Goal: Task Accomplishment & Management: Manage account settings

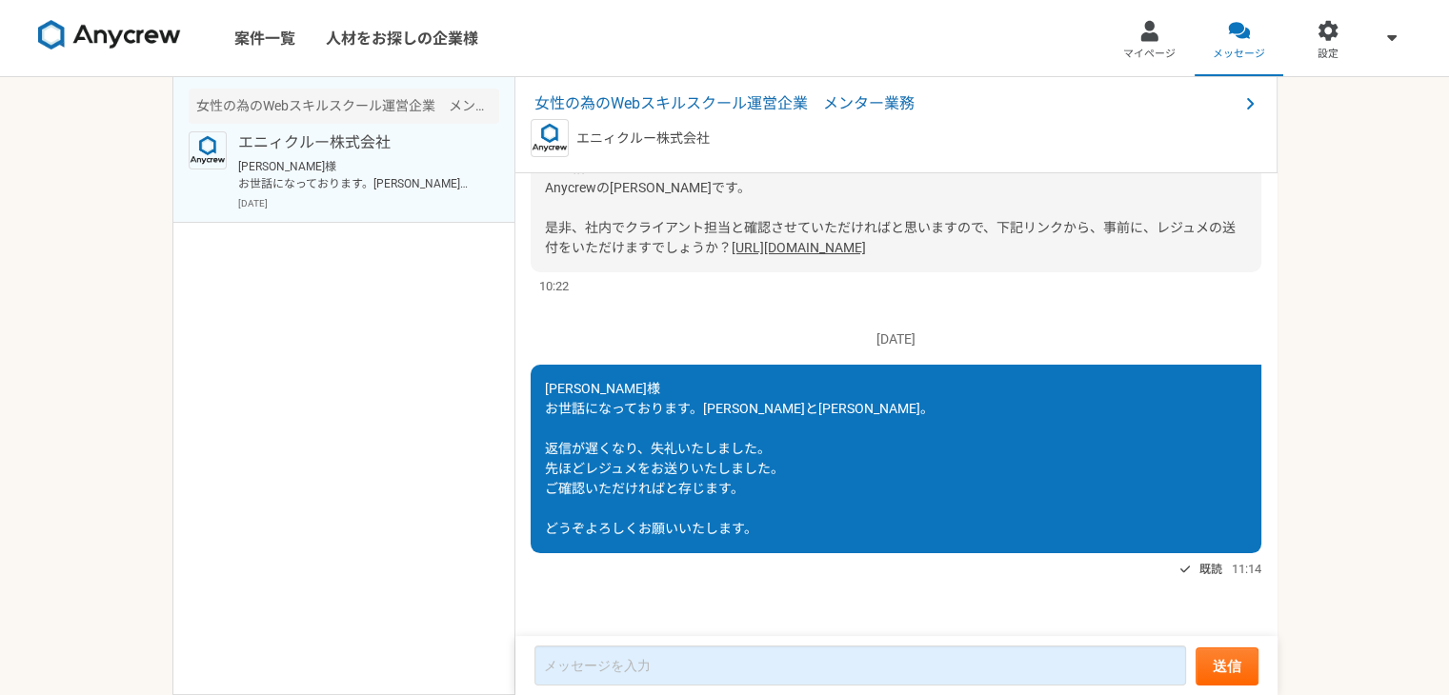
click at [287, 36] on link "案件一覧" at bounding box center [264, 38] width 91 height 76
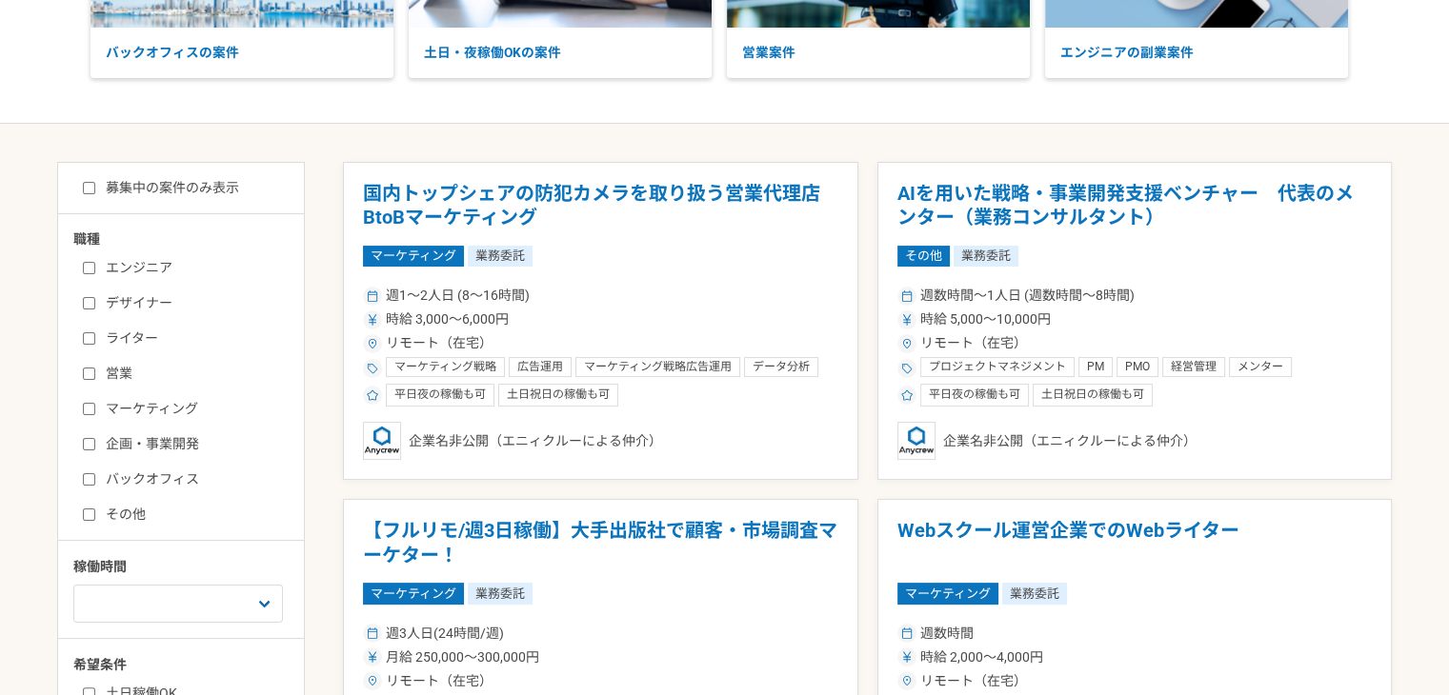
scroll to position [317, 0]
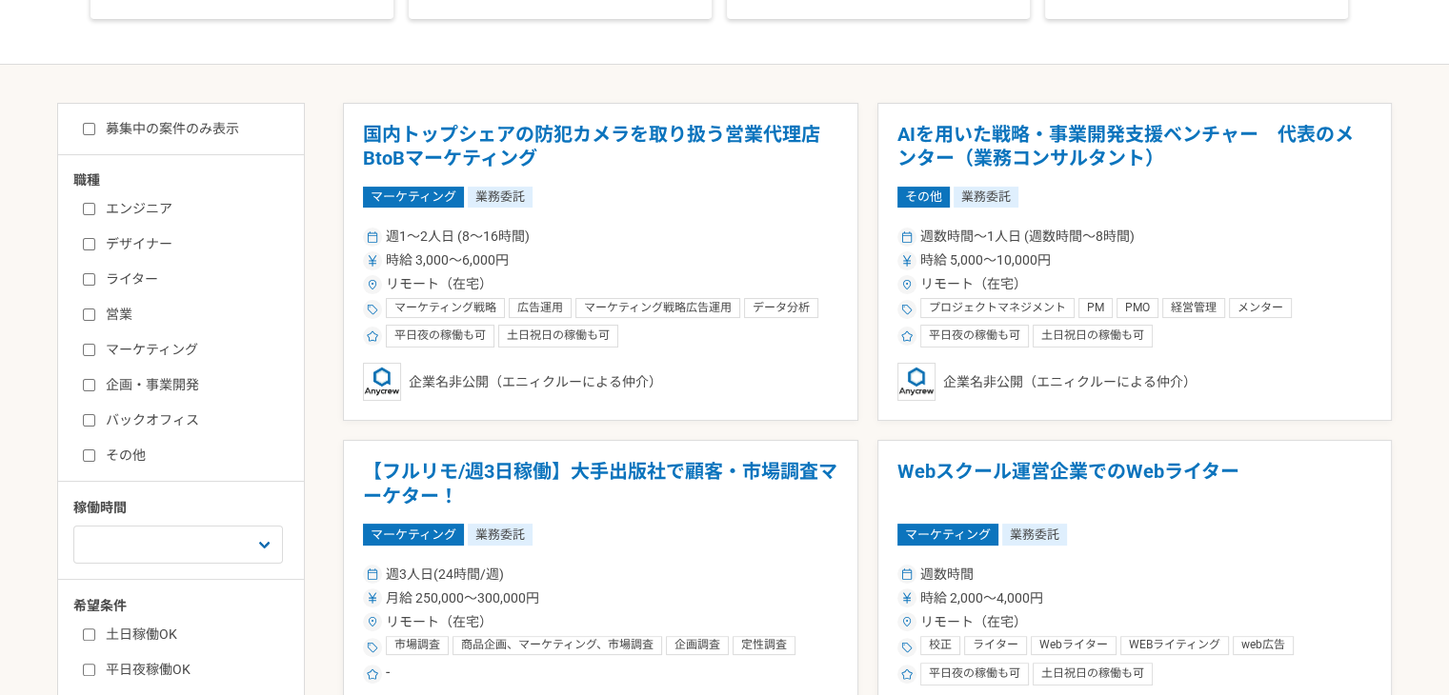
click at [130, 128] on label "募集中の案件のみ表示" at bounding box center [161, 129] width 156 height 20
click at [95, 128] on input "募集中の案件のみ表示" at bounding box center [89, 129] width 12 height 12
checkbox input "true"
click at [125, 454] on label "その他" at bounding box center [192, 456] width 219 height 20
click at [95, 454] on input "その他" at bounding box center [89, 456] width 12 height 12
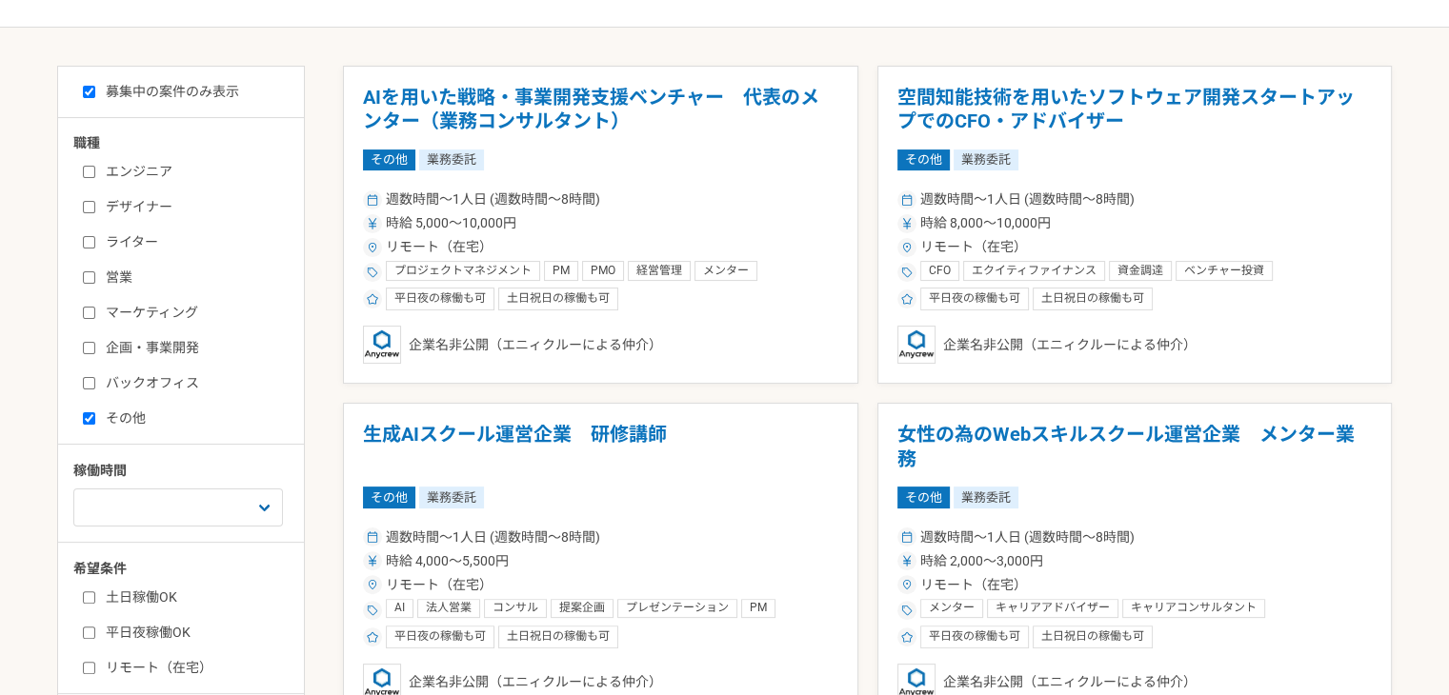
scroll to position [317, 0]
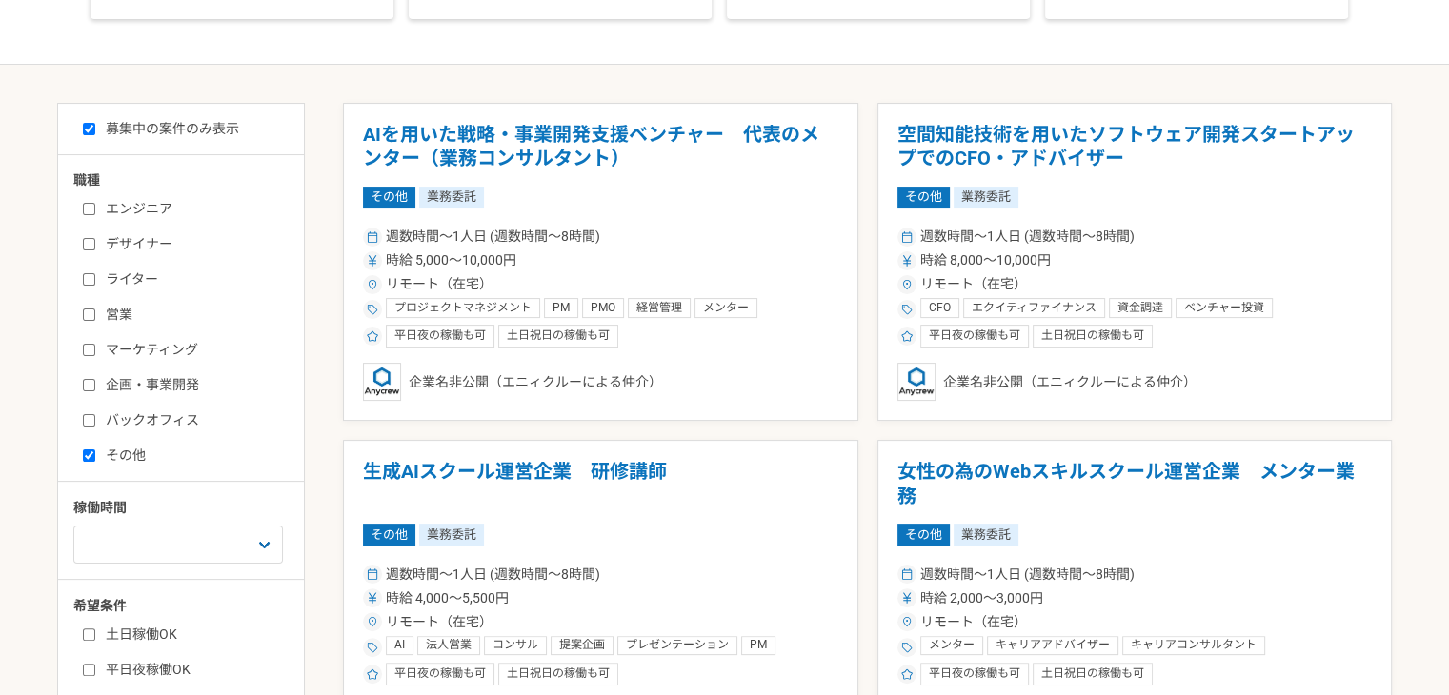
click at [107, 446] on label "その他" at bounding box center [192, 456] width 219 height 20
click at [95, 450] on input "その他" at bounding box center [89, 456] width 12 height 12
checkbox input "false"
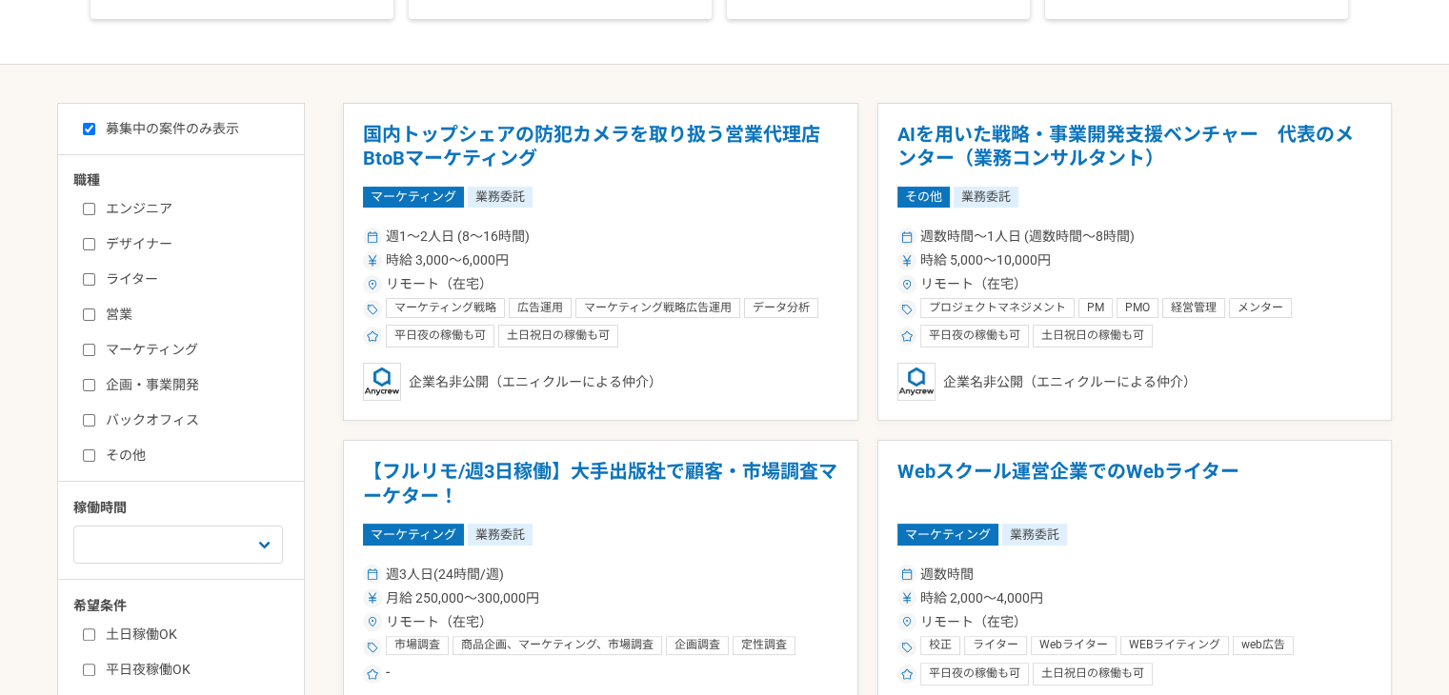
click at [141, 380] on label "企画・事業開発" at bounding box center [192, 385] width 219 height 20
click at [95, 380] on input "企画・事業開発" at bounding box center [89, 385] width 12 height 12
checkbox input "true"
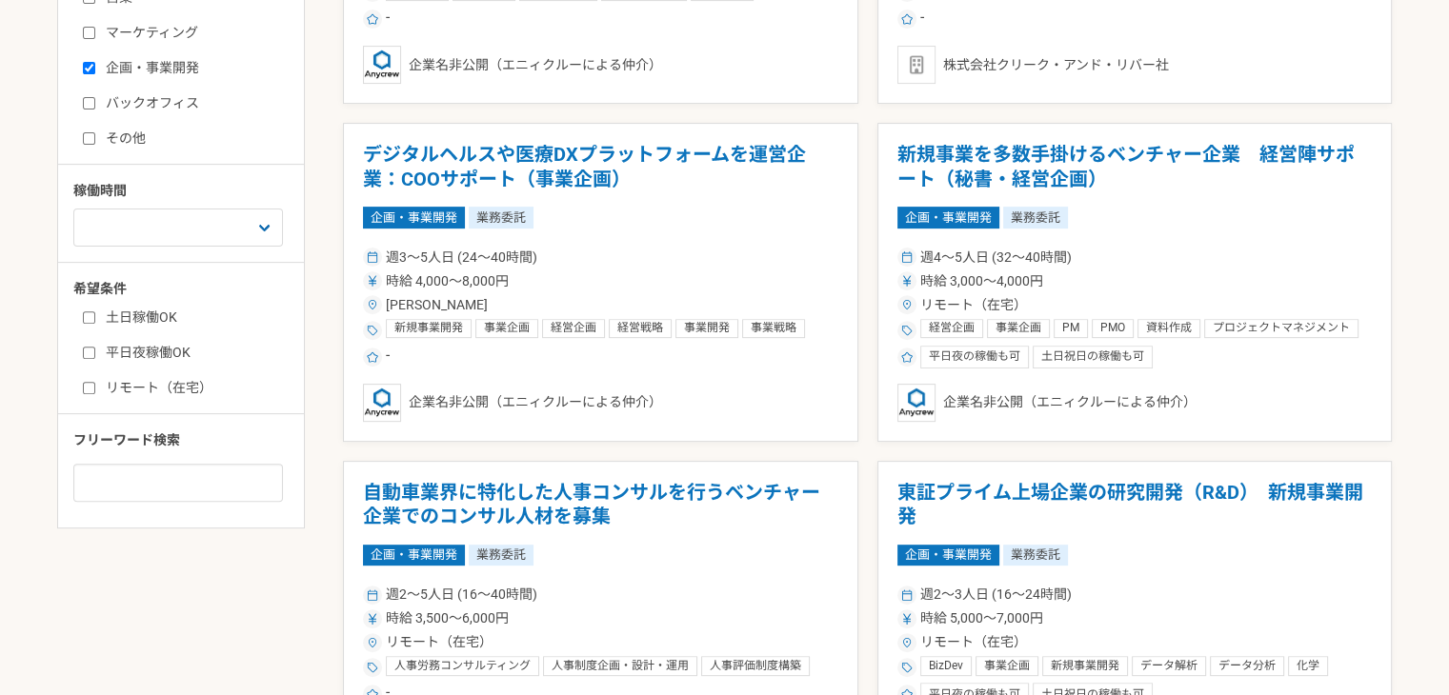
scroll to position [794, 0]
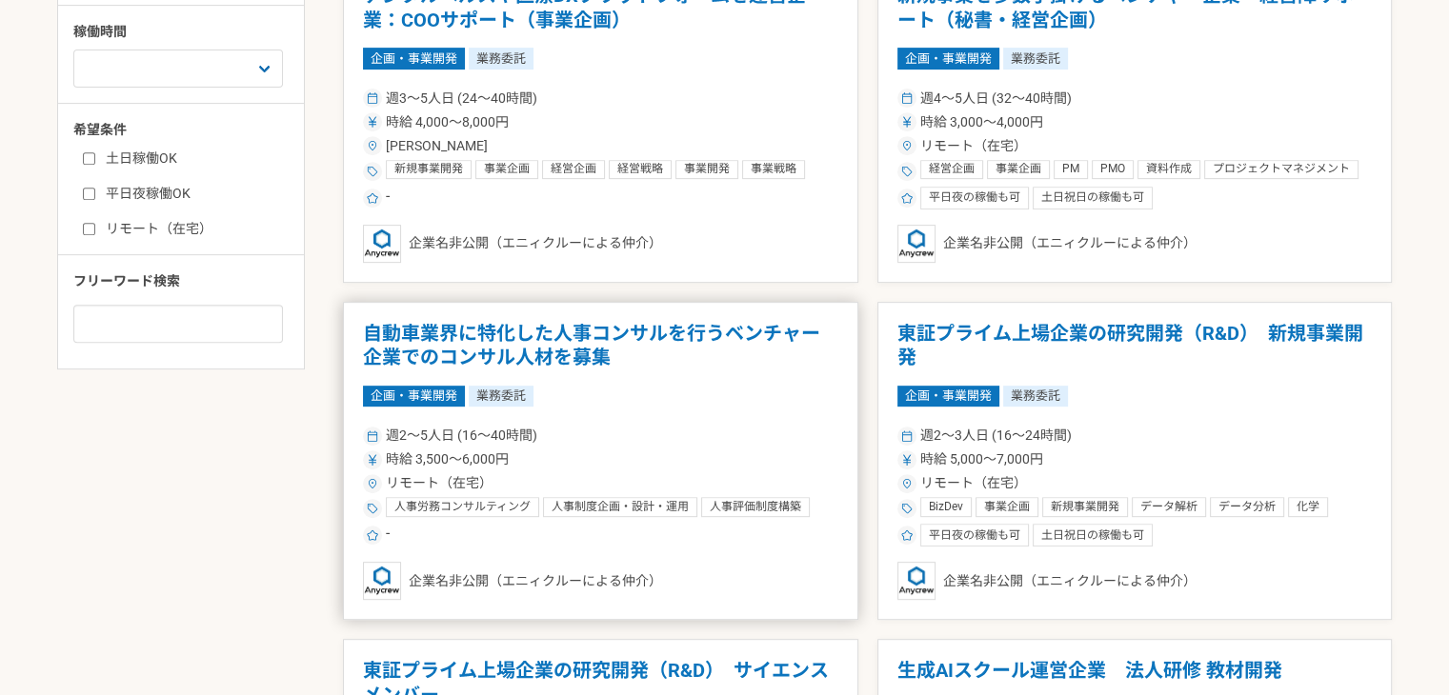
drag, startPoint x: 472, startPoint y: 357, endPoint x: 438, endPoint y: 358, distance: 33.4
click at [438, 358] on h1 "自動車業界に特化した人事コンサルを行うベンチャー企業でのコンサル人材を募集" at bounding box center [600, 346] width 475 height 49
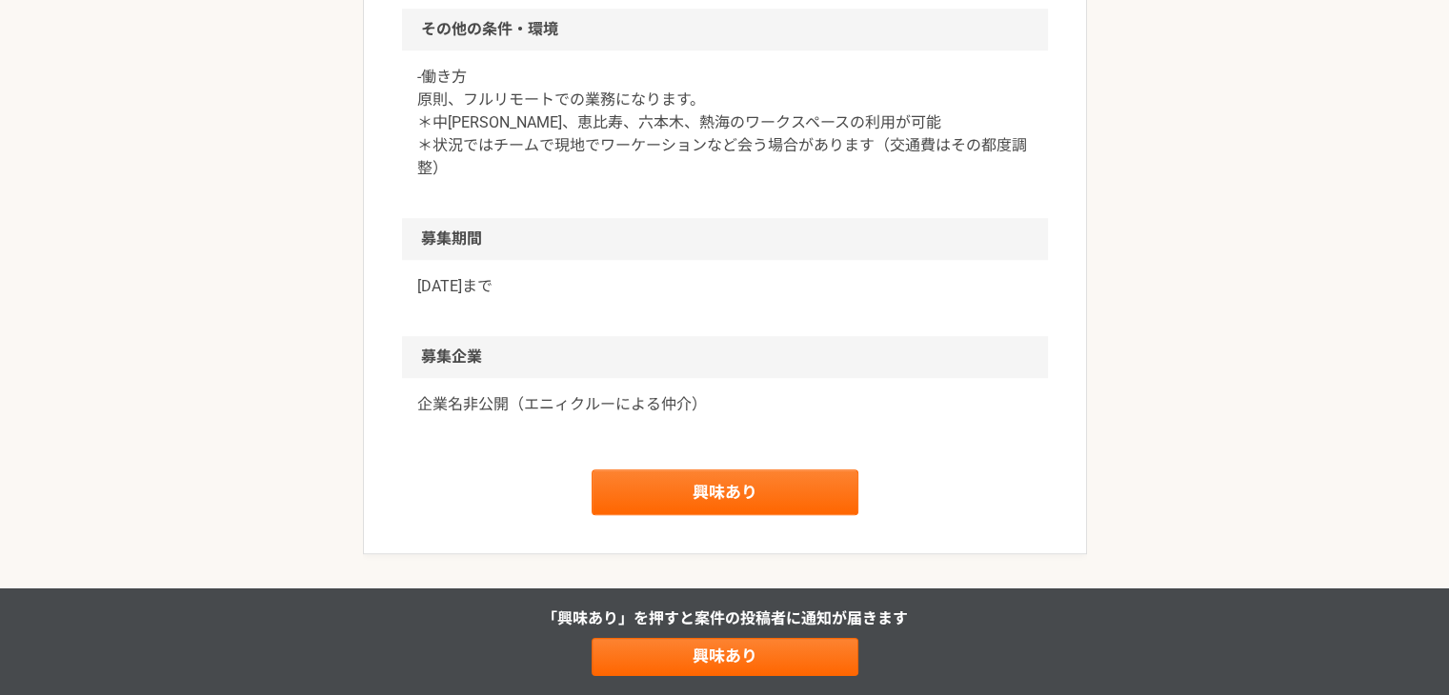
scroll to position [1587, 0]
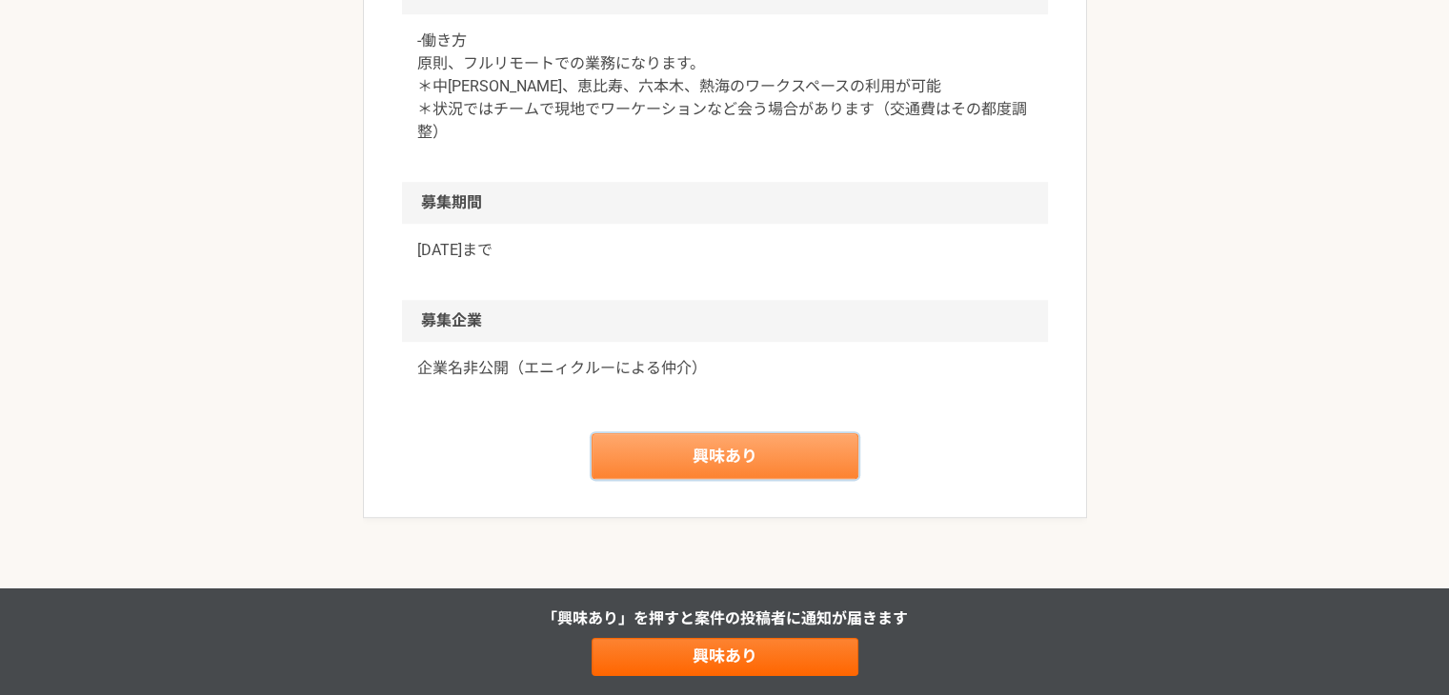
click at [667, 451] on link "興味あり" at bounding box center [725, 456] width 267 height 46
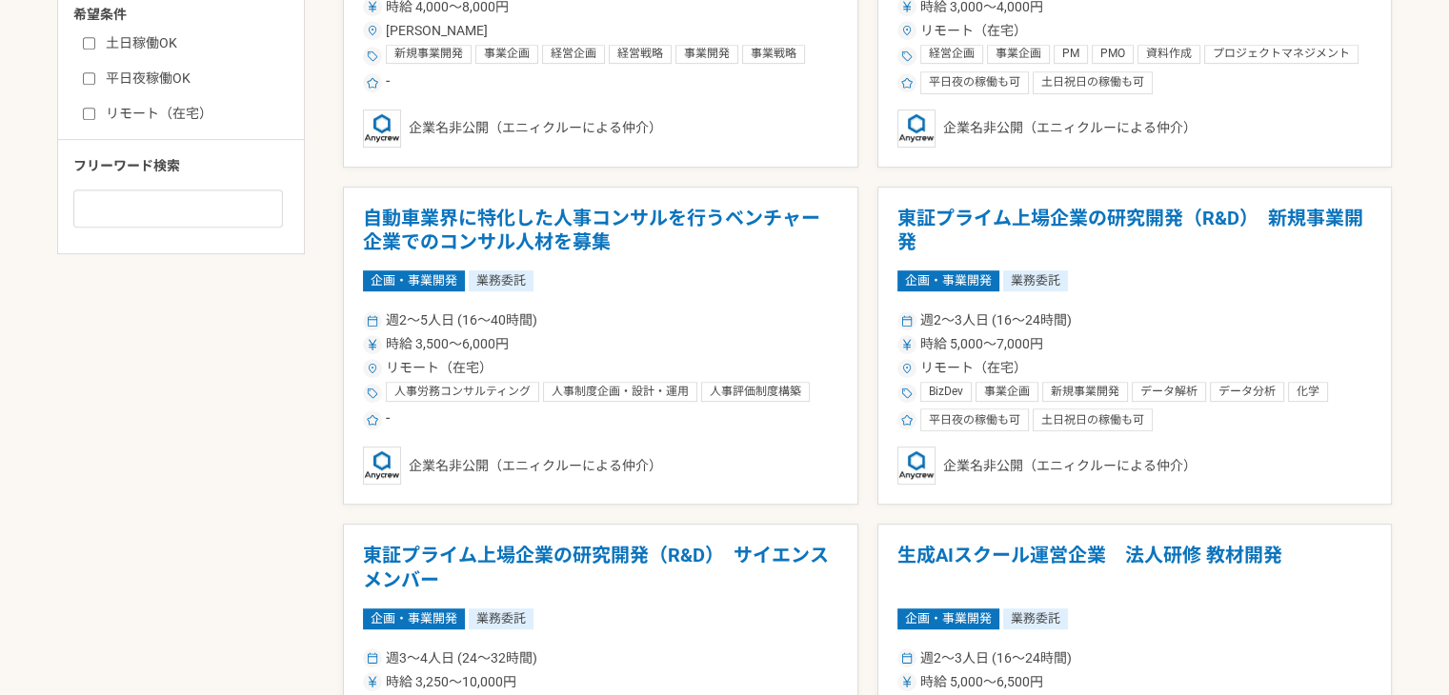
scroll to position [317, 0]
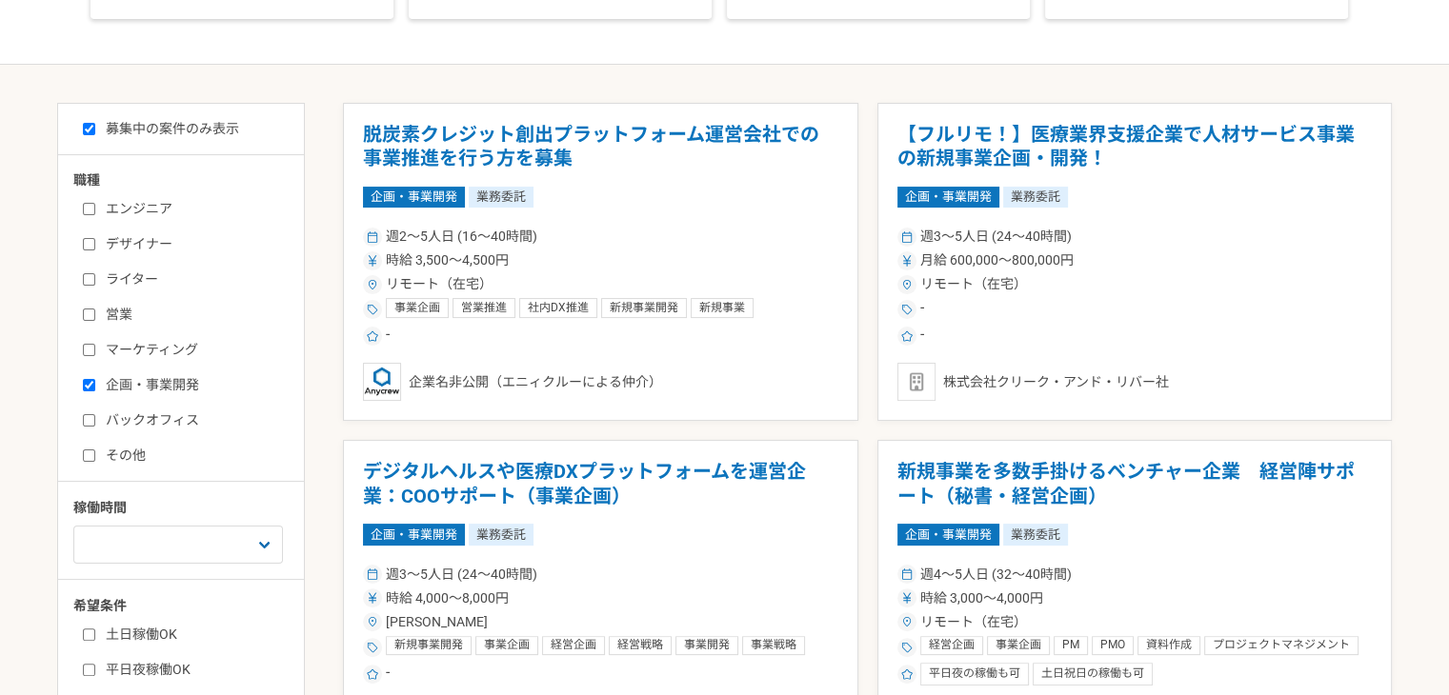
click at [89, 379] on input "企画・事業開発" at bounding box center [89, 385] width 12 height 12
checkbox input "false"
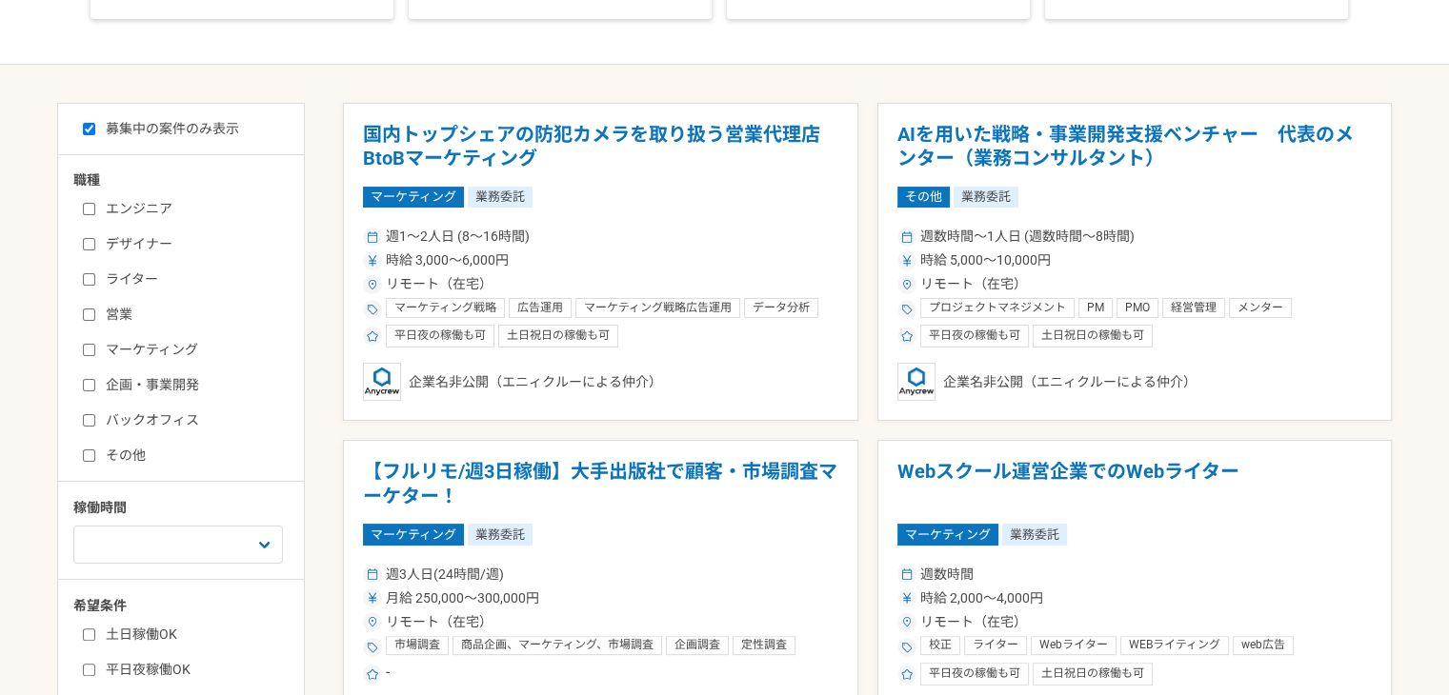
click at [89, 414] on input "バックオフィス" at bounding box center [89, 420] width 12 height 12
checkbox input "true"
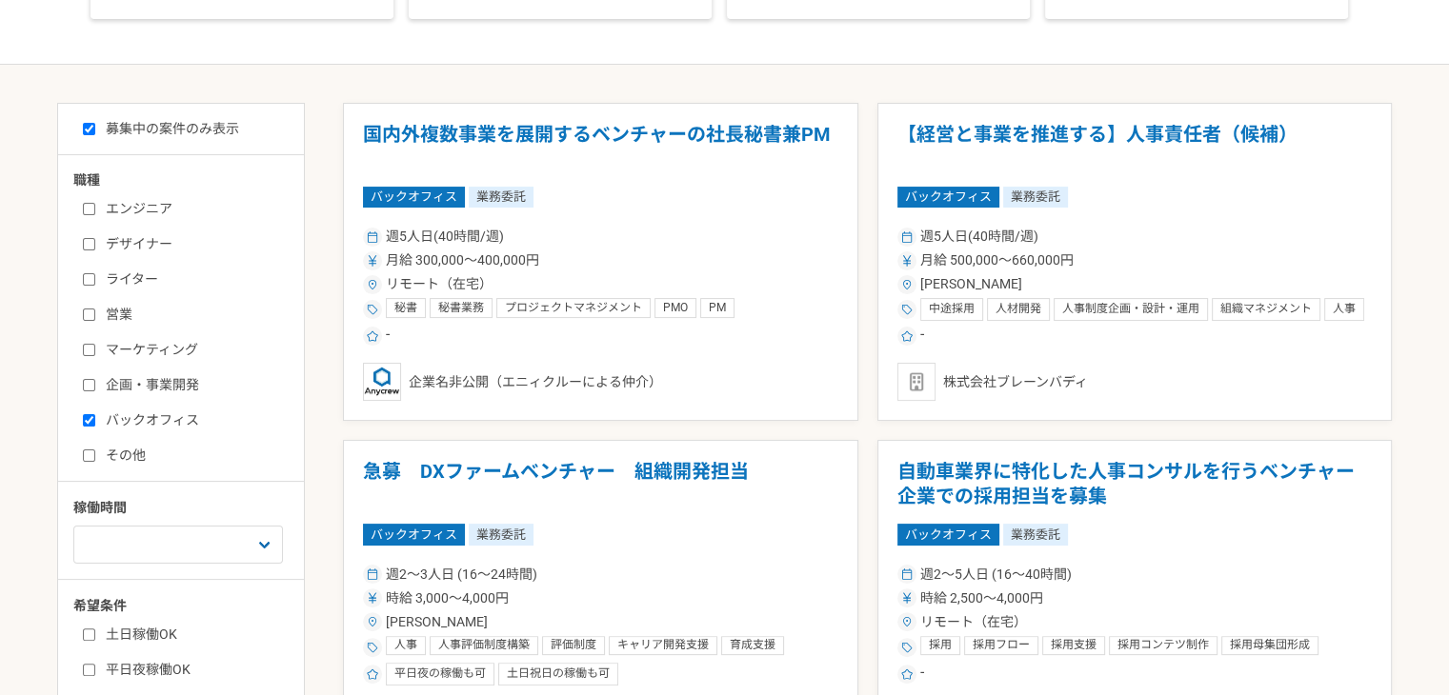
scroll to position [476, 0]
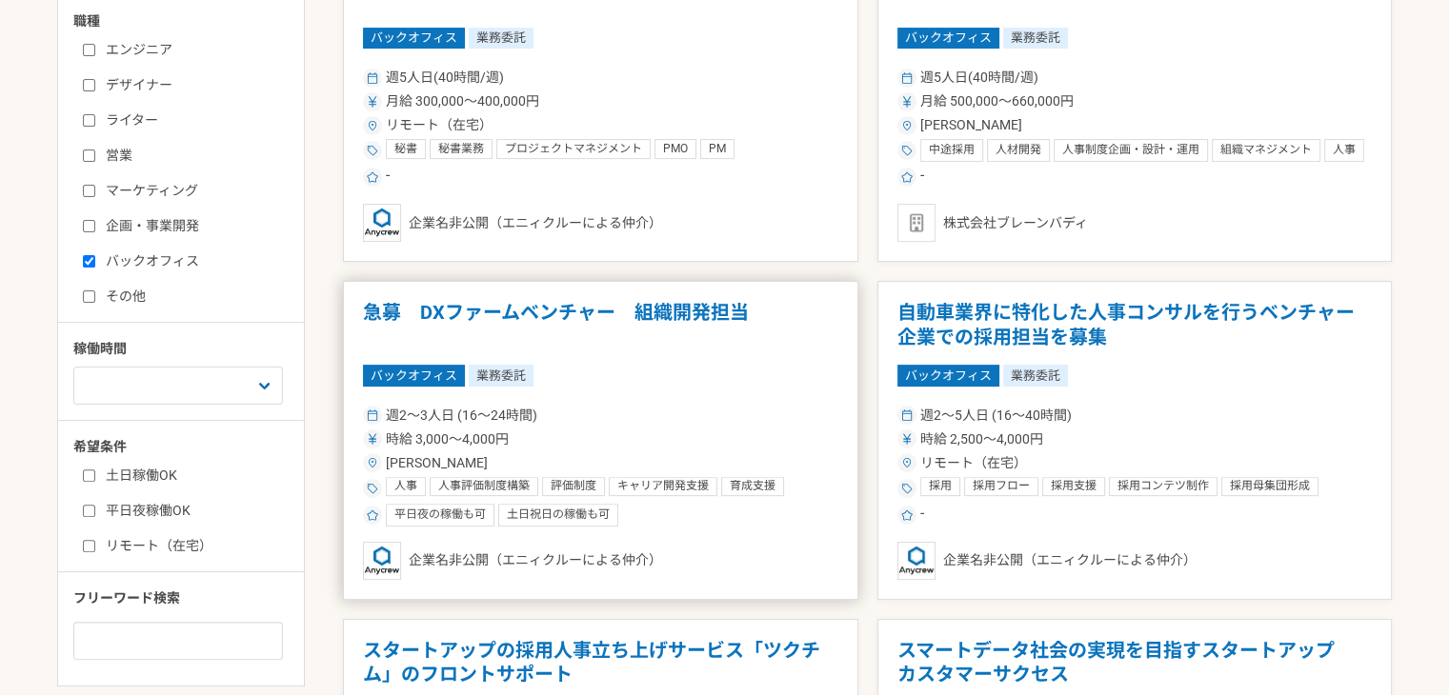
click at [668, 340] on h1 "急募　DXファームベンチャー　組織開発担当" at bounding box center [600, 325] width 475 height 49
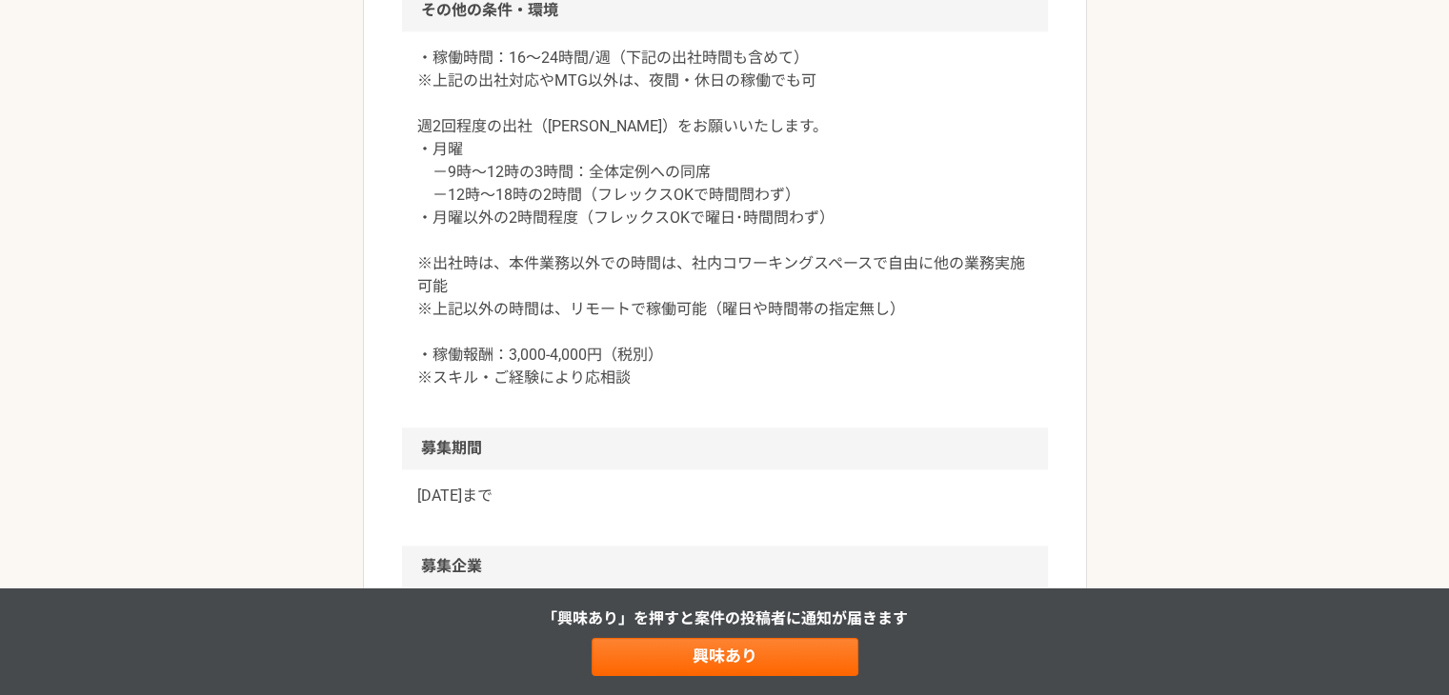
scroll to position [2382, 0]
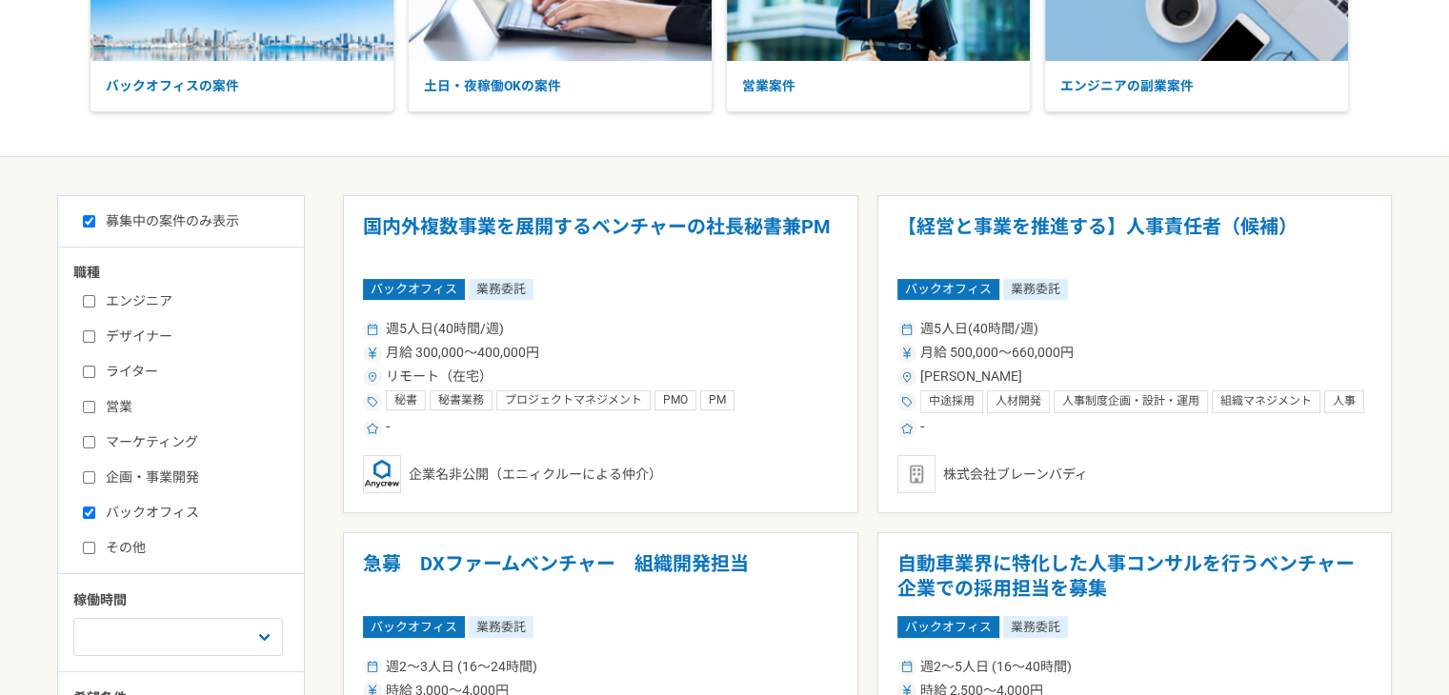
scroll to position [202, 0]
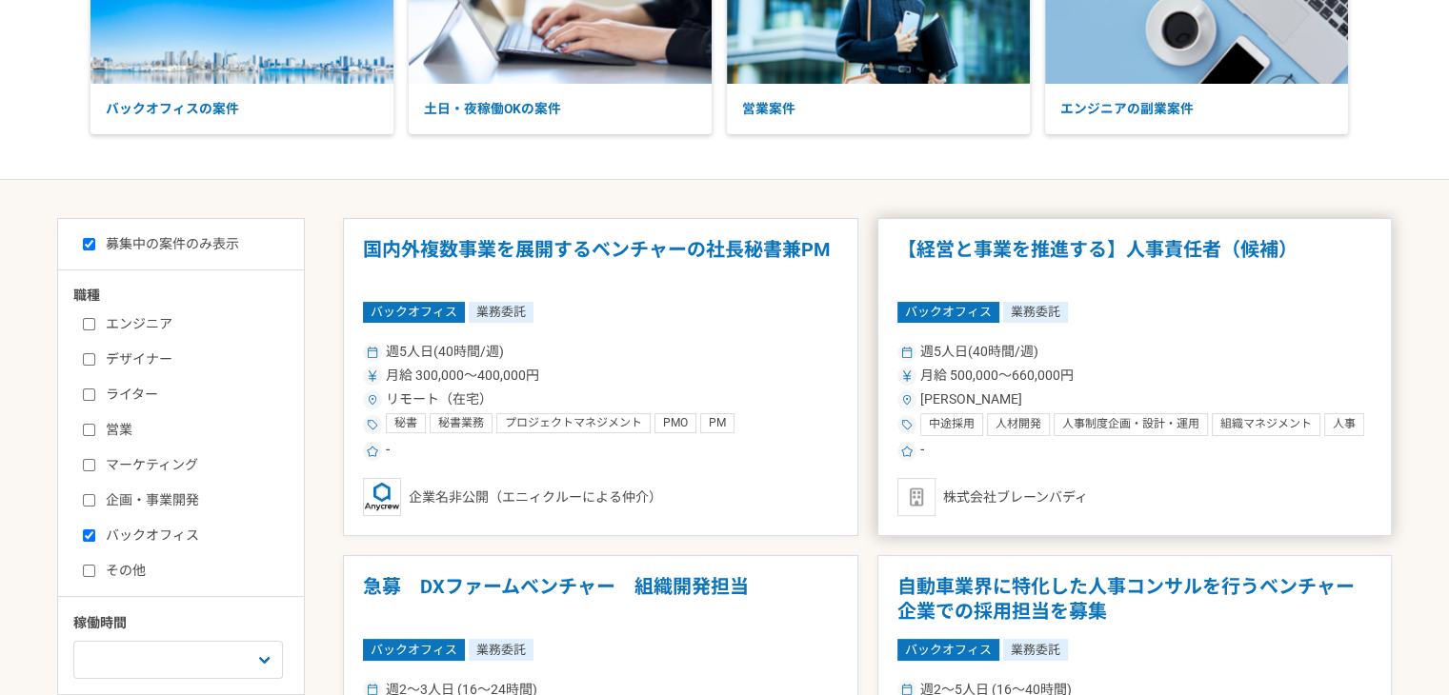
click at [1178, 292] on article "【経営と事業を推進する】人事責任者（候補） バックオフィス 業務委託 週5人日(40時間/週) 月給 500,000〜660,000円 [PERSON_NAM…" at bounding box center [1134, 377] width 515 height 319
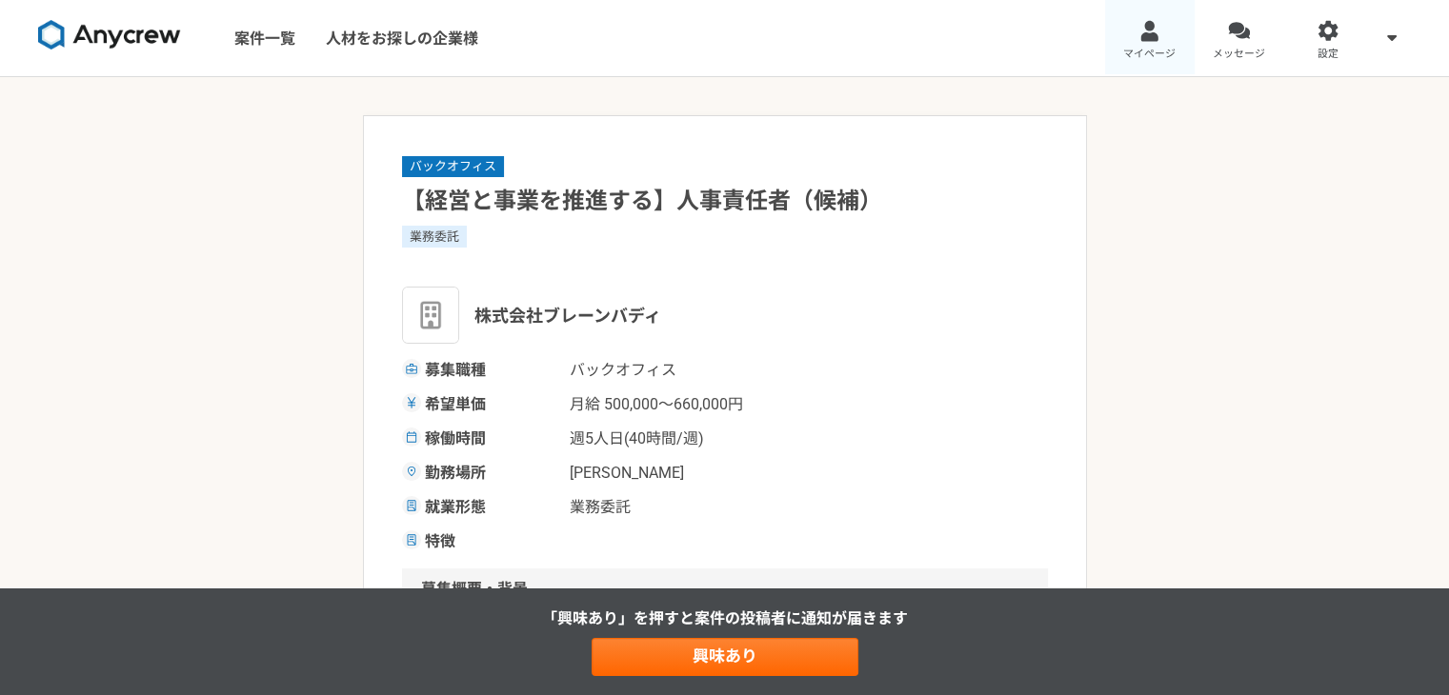
click at [1156, 58] on span "マイページ" at bounding box center [1149, 54] width 52 height 15
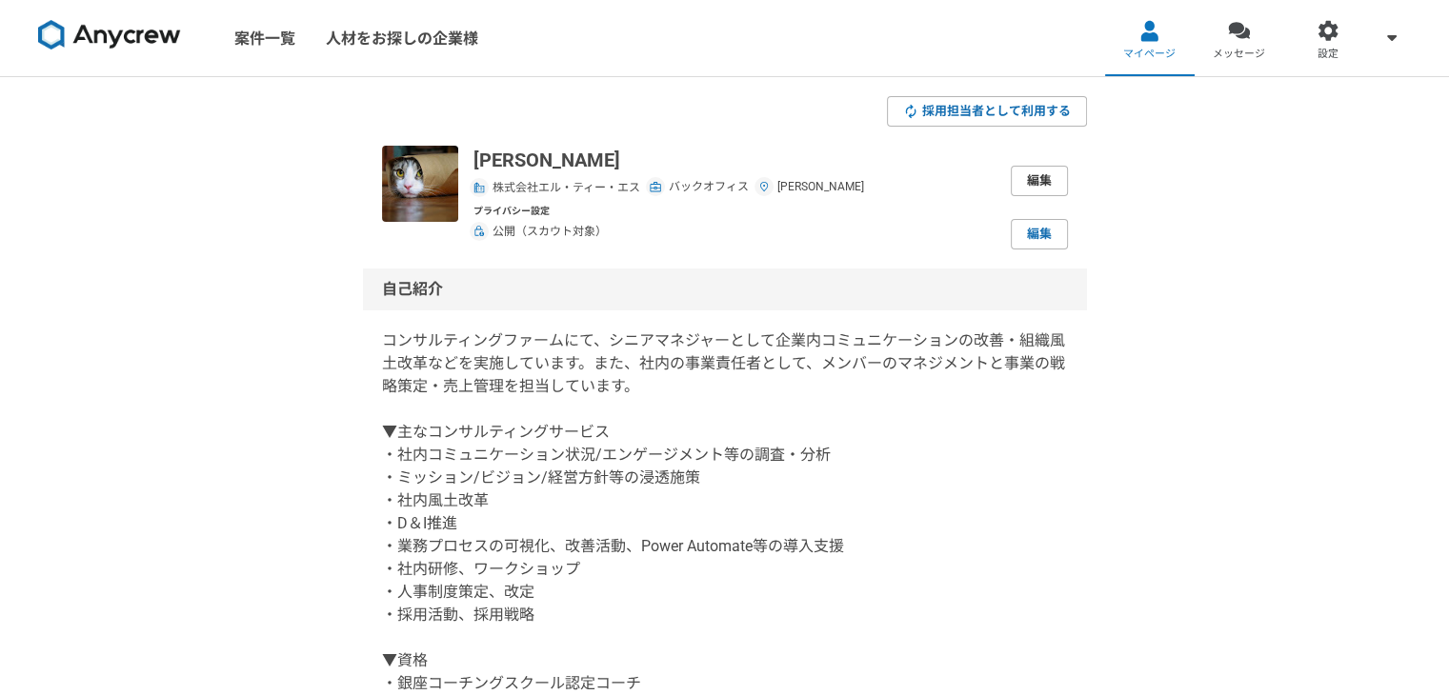
click at [1053, 188] on link "編集" at bounding box center [1039, 181] width 57 height 30
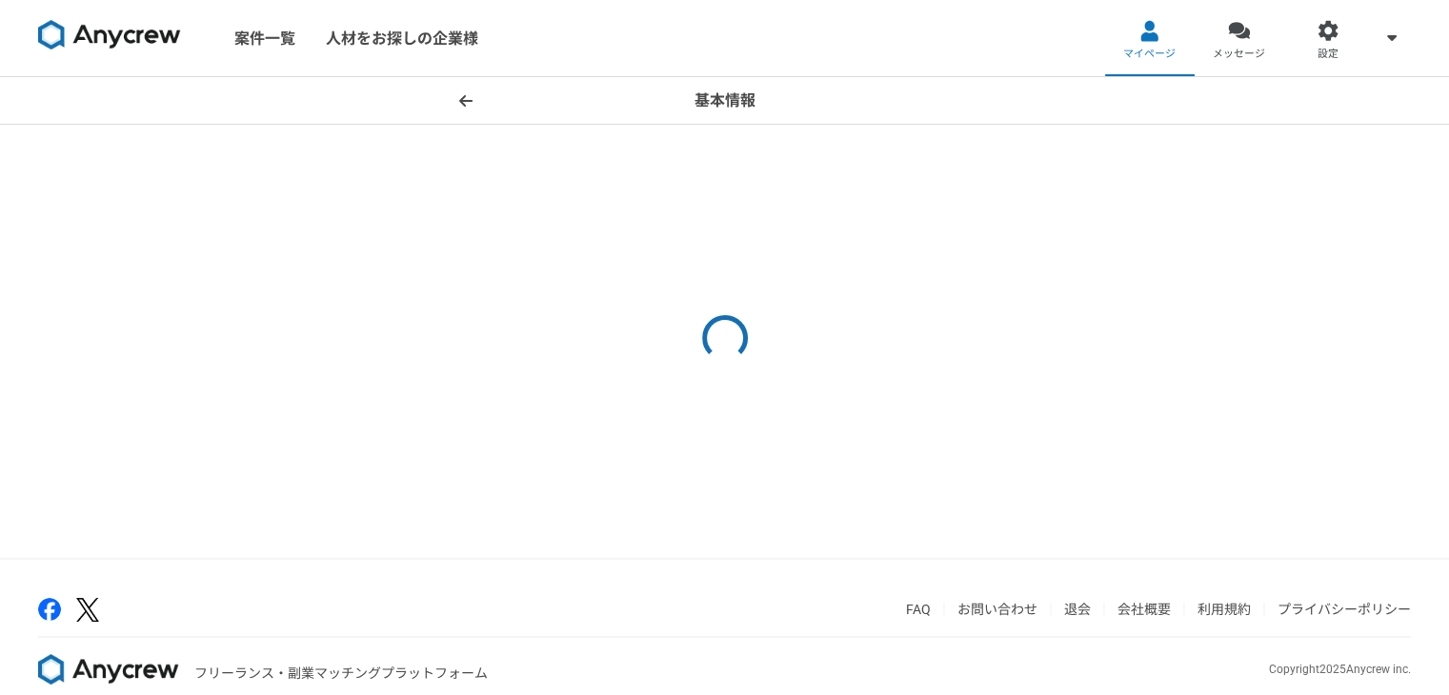
select select "13"
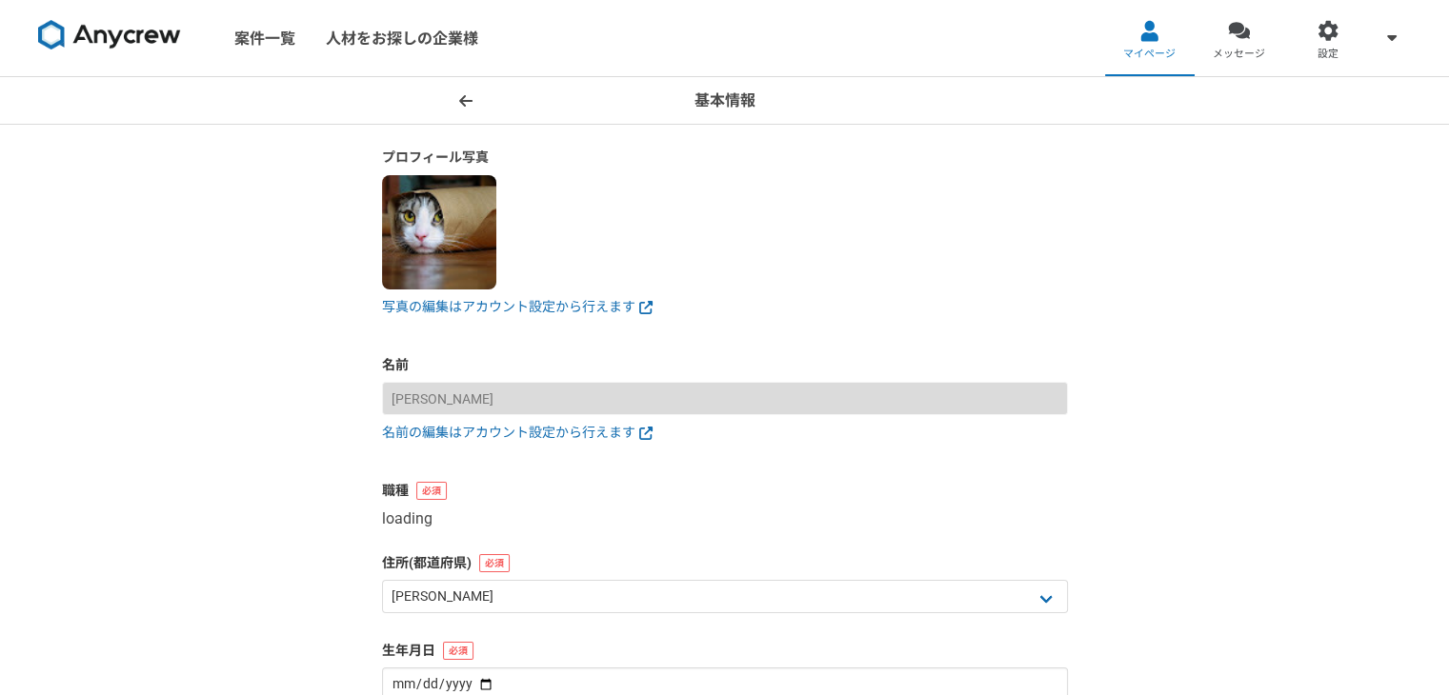
select select "7"
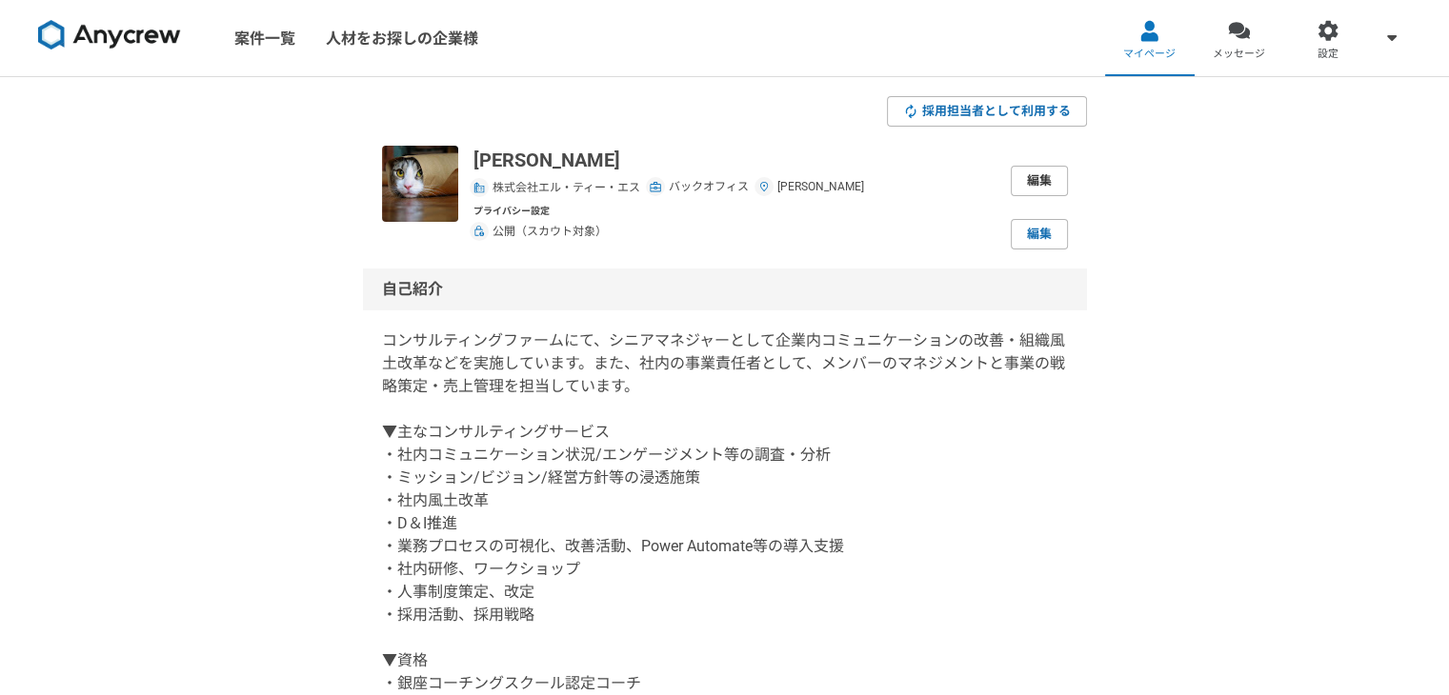
click at [1055, 171] on link "編集" at bounding box center [1039, 181] width 57 height 30
select select "13"
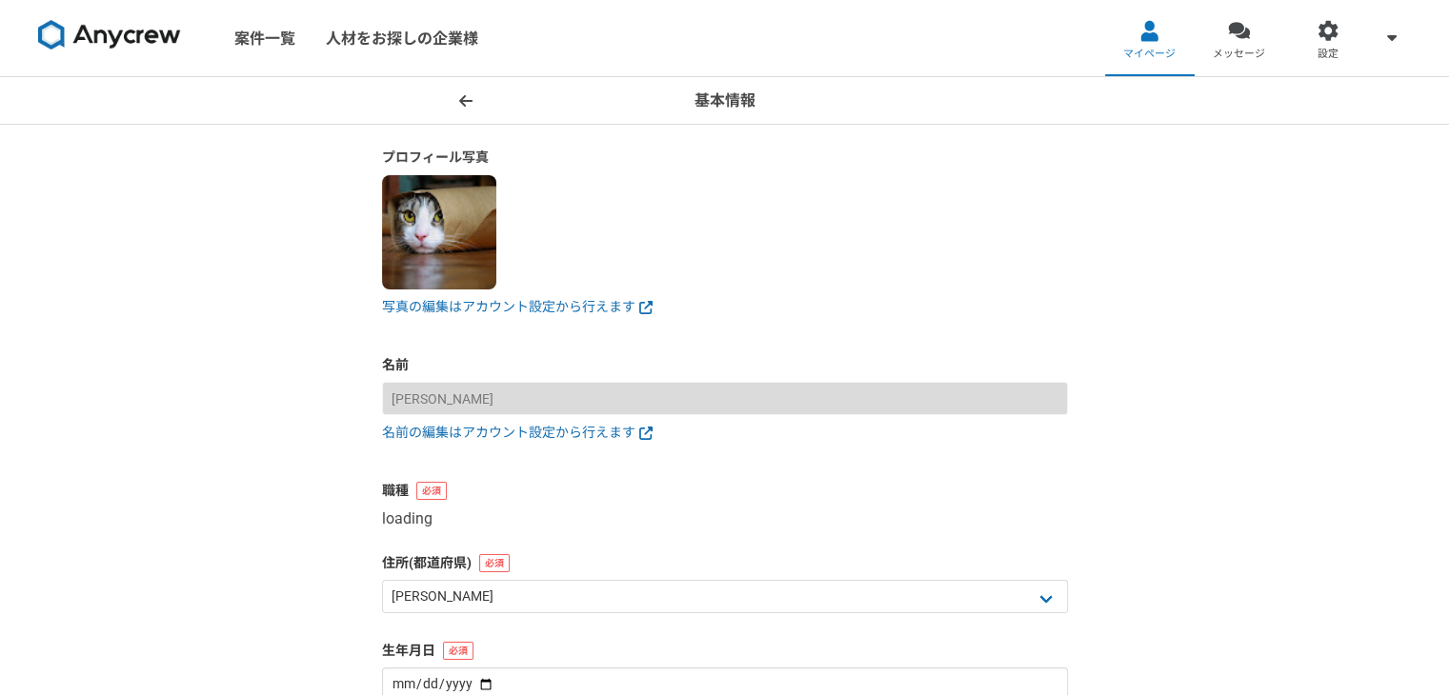
select select "7"
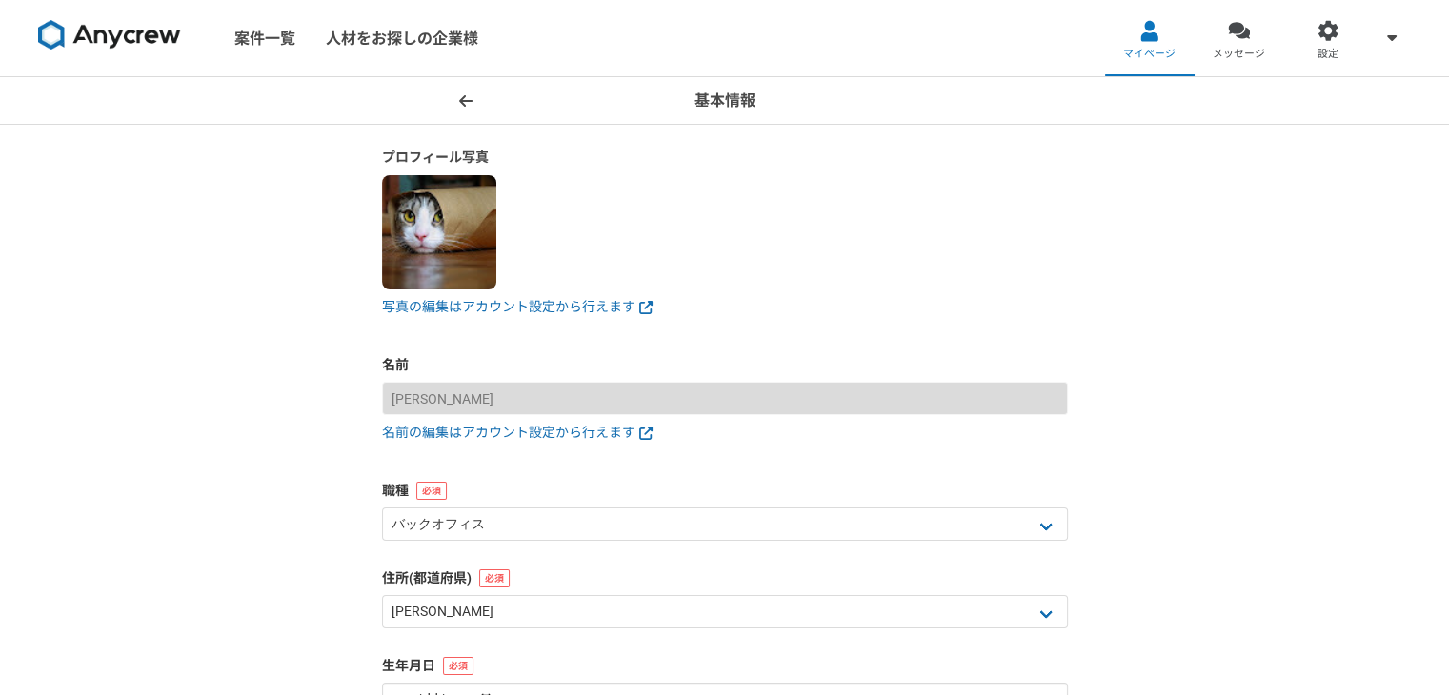
click at [472, 108] on icon at bounding box center [465, 100] width 13 height 15
